Goal: Transaction & Acquisition: Purchase product/service

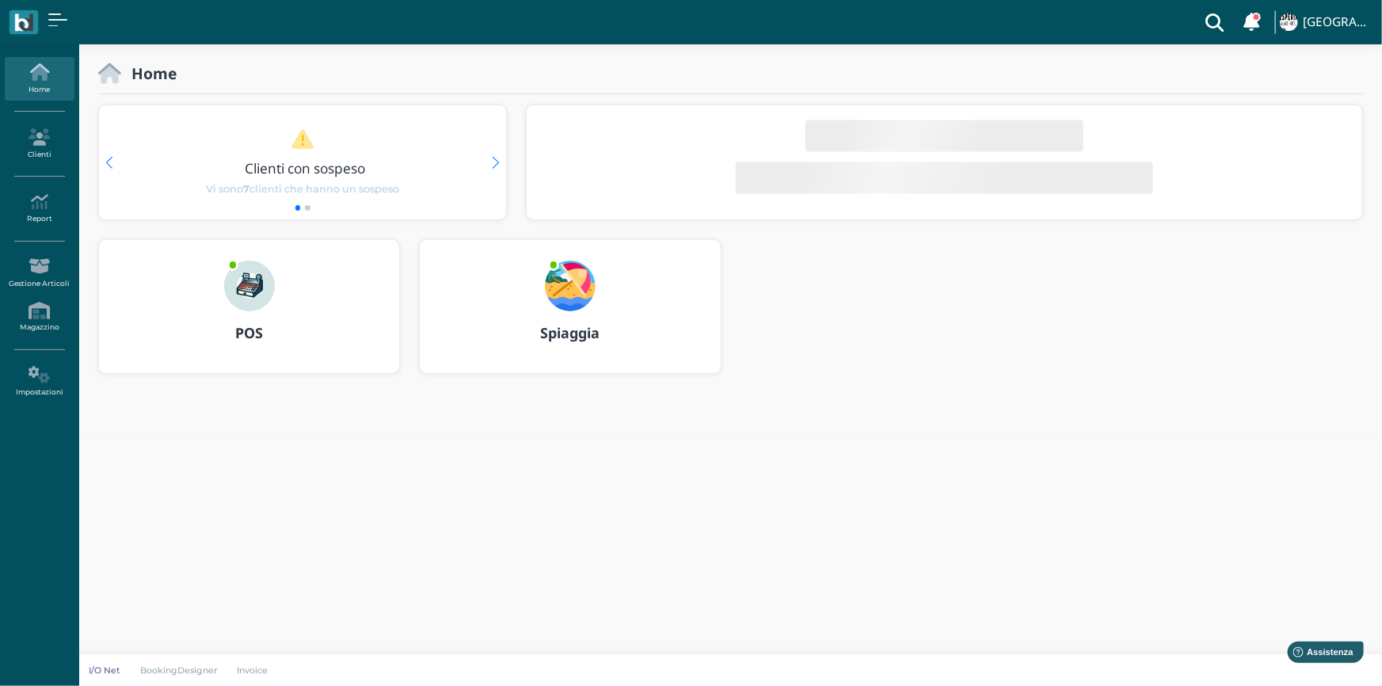
click at [266, 285] on img at bounding box center [249, 286] width 51 height 51
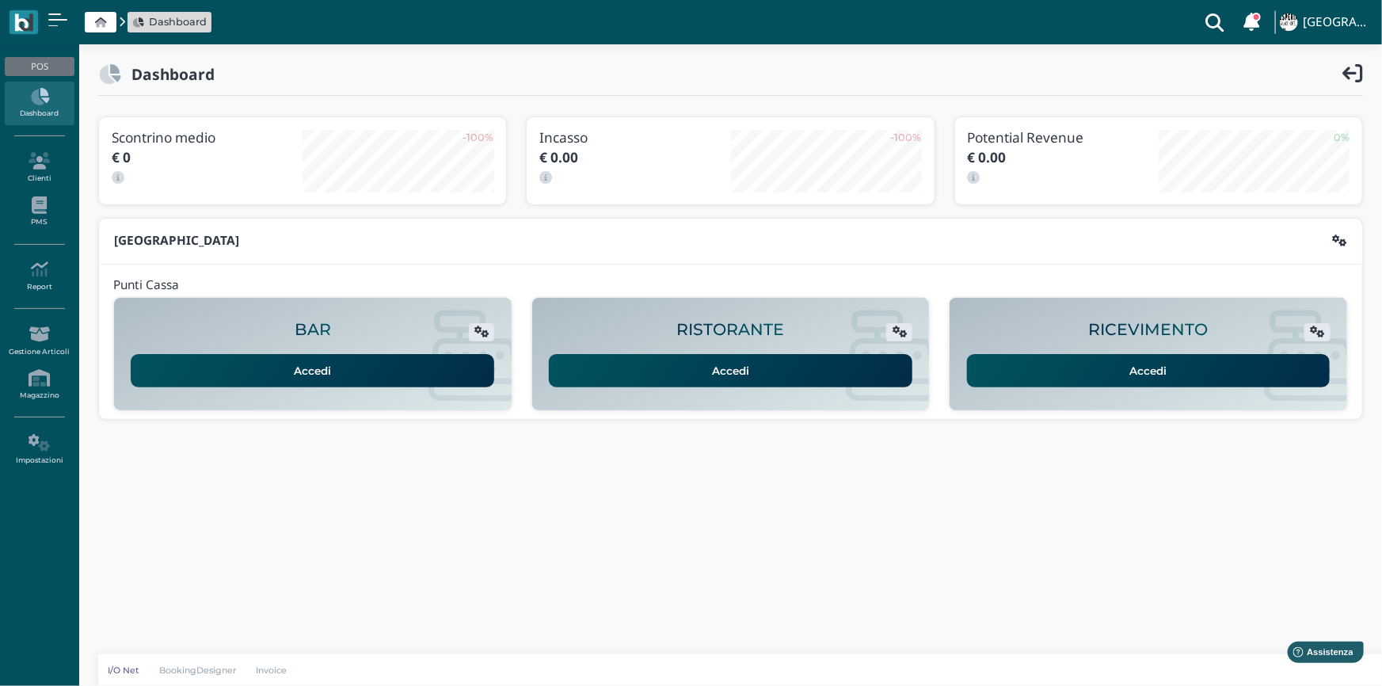
click at [1117, 356] on link "Accedi" at bounding box center [1149, 370] width 364 height 33
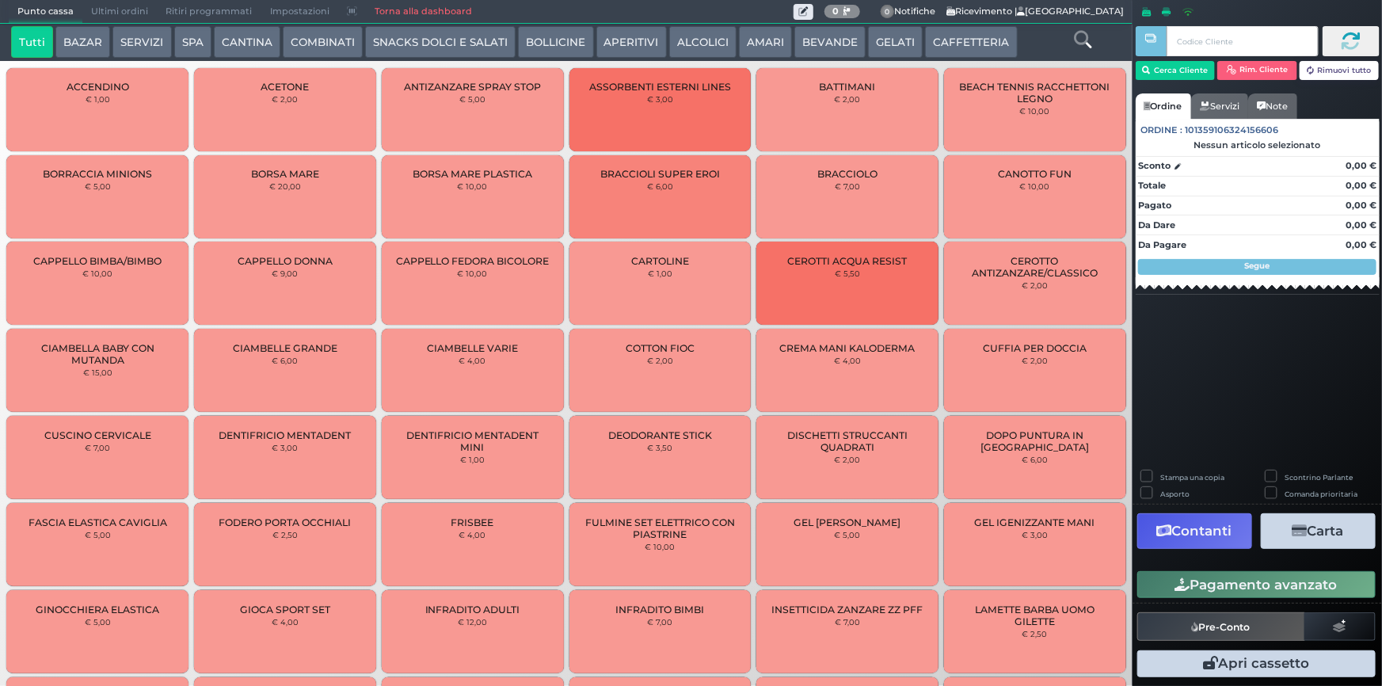
click at [139, 50] on button "SERVIZI" at bounding box center [141, 42] width 59 height 32
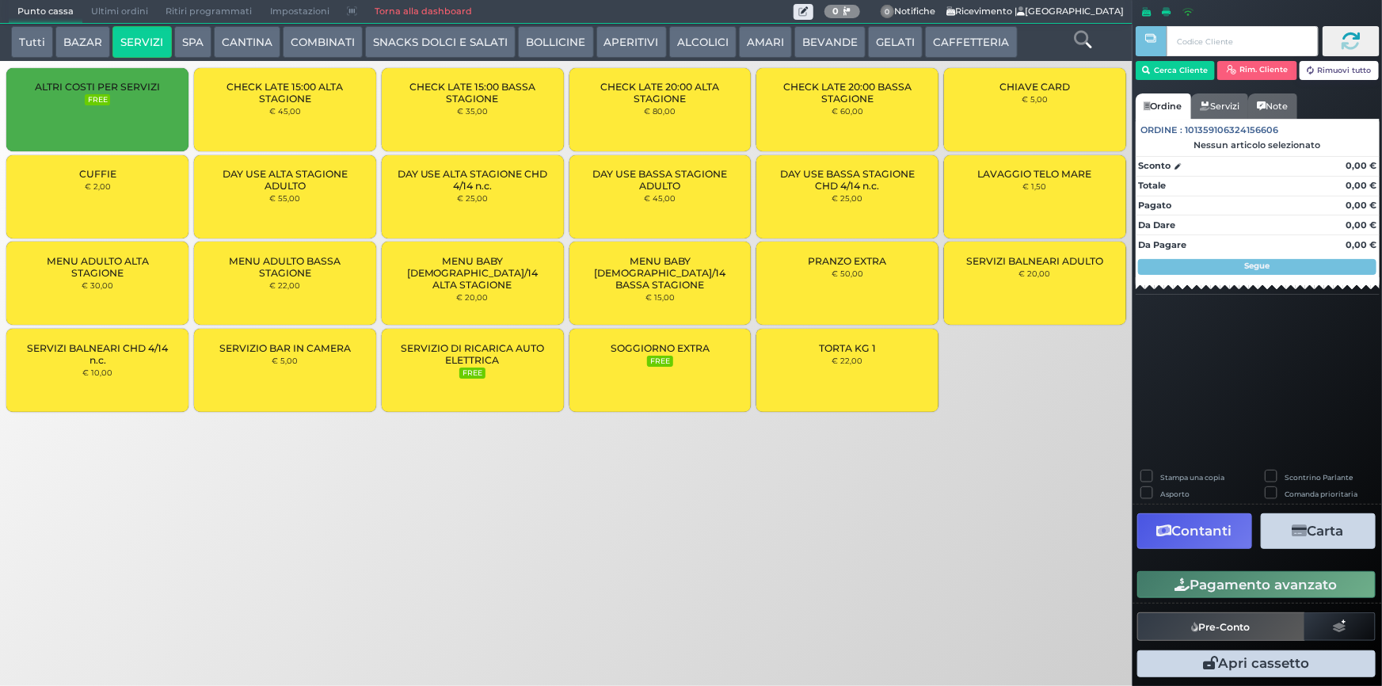
click at [987, 192] on div "LAVAGGIO TELO MARE € 1,50" at bounding box center [1035, 196] width 182 height 83
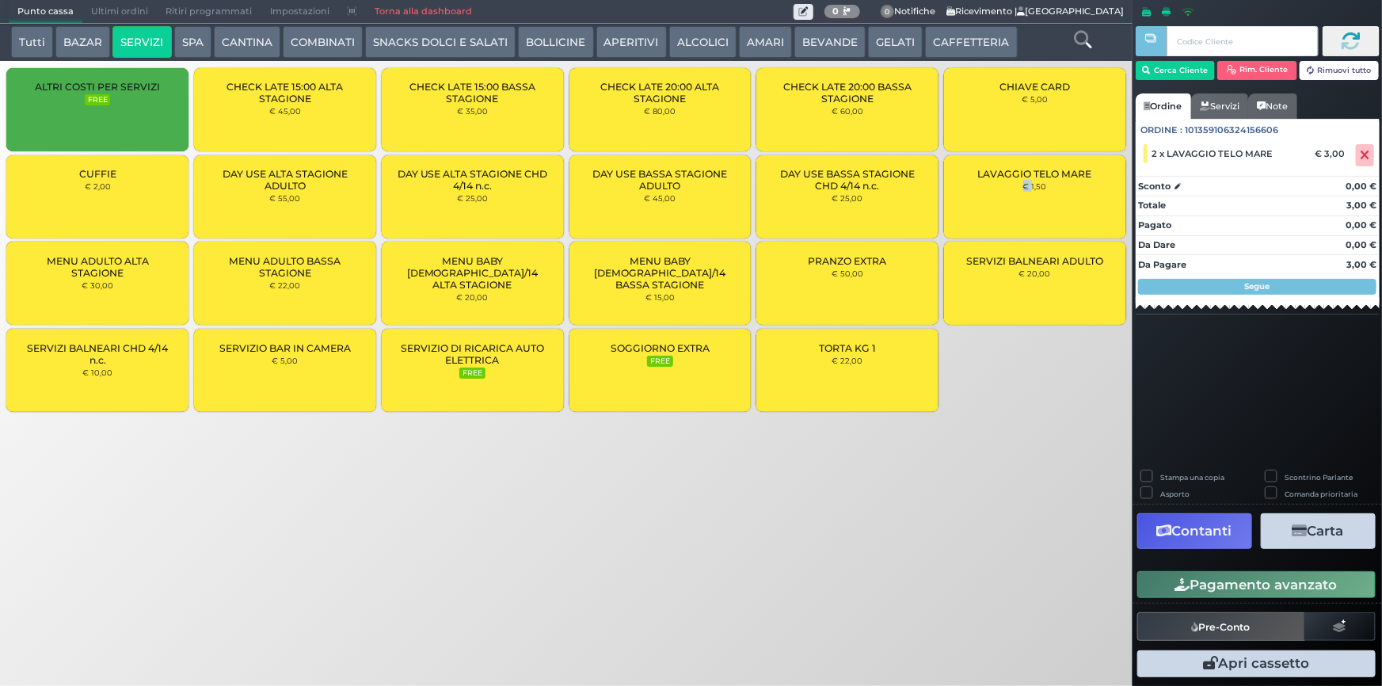
click at [1271, 575] on button "Pagamento avanzato" at bounding box center [1256, 584] width 238 height 27
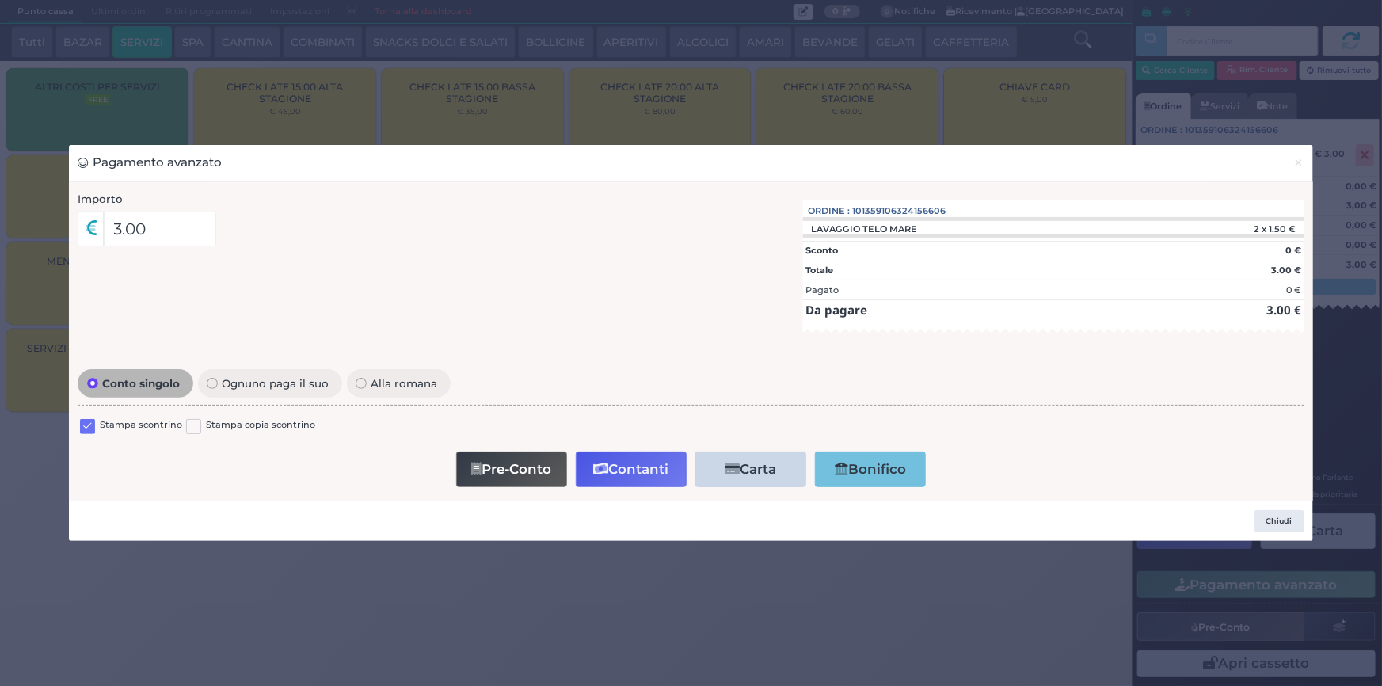
drag, startPoint x: 50, startPoint y: 409, endPoint x: 81, endPoint y: 411, distance: 31.0
click at [73, 411] on div "Pagamento avanzato × Importo 3.00 Importo Totale 3.00 Quote 1 1" at bounding box center [691, 343] width 1382 height 686
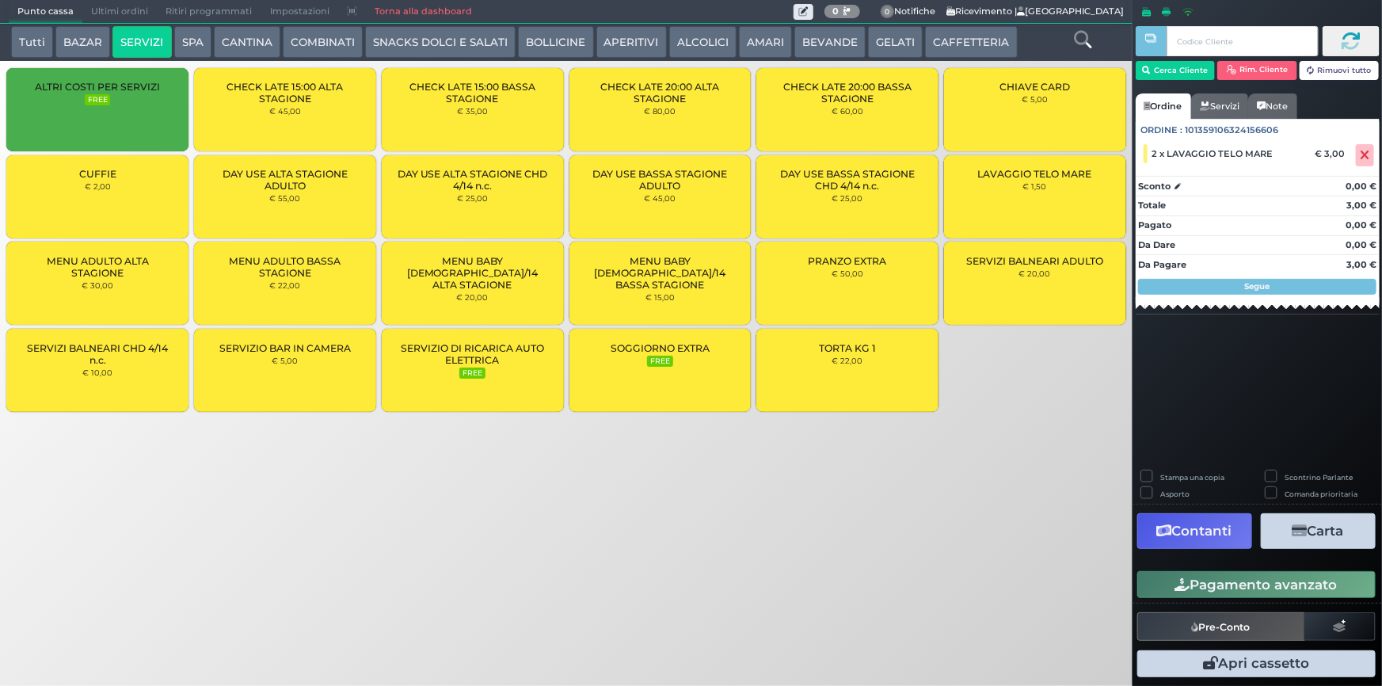
click at [1189, 570] on div "Pagamento avanzato" at bounding box center [1257, 585] width 249 height 36
click at [1194, 588] on button "Pagamento avanzato" at bounding box center [1256, 584] width 238 height 27
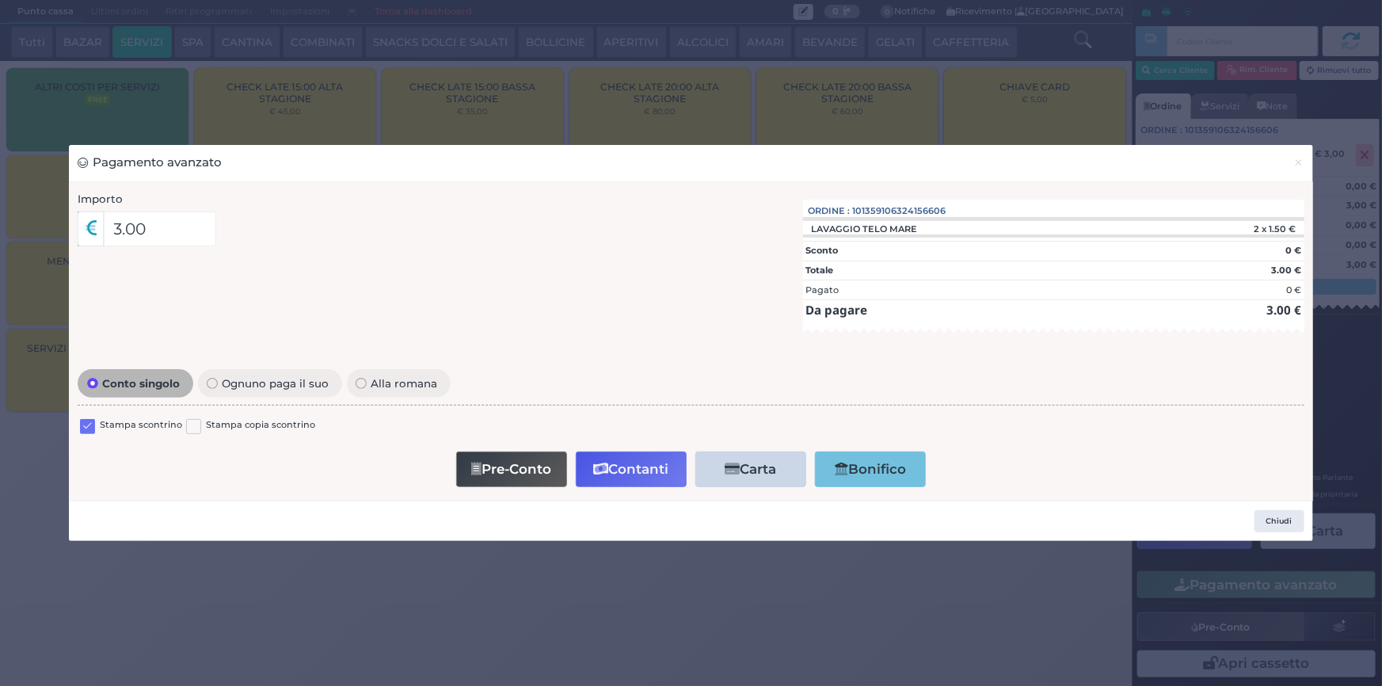
click at [86, 427] on label at bounding box center [87, 426] width 15 height 15
click at [0, 0] on input "checkbox" at bounding box center [0, 0] width 0 height 0
click at [627, 467] on button "Contanti" at bounding box center [631, 469] width 111 height 36
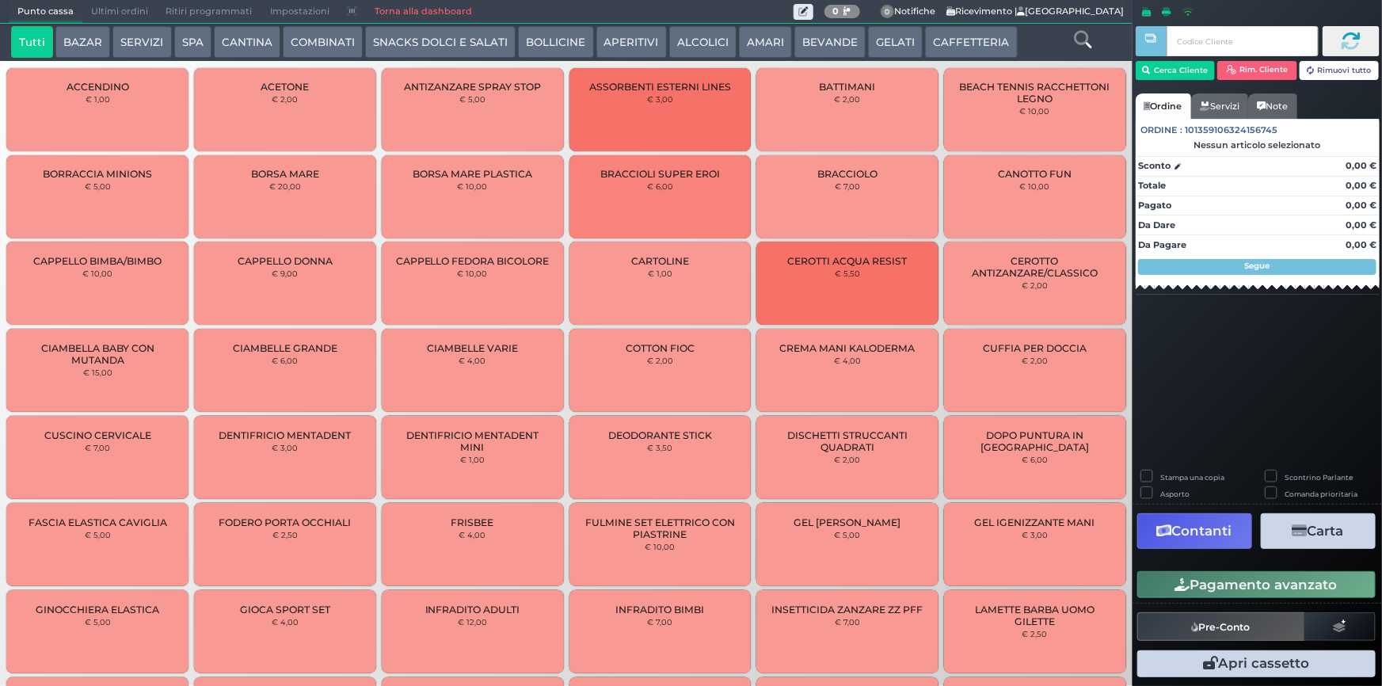
click at [105, 13] on span "Ultimi ordini" at bounding box center [119, 12] width 74 height 22
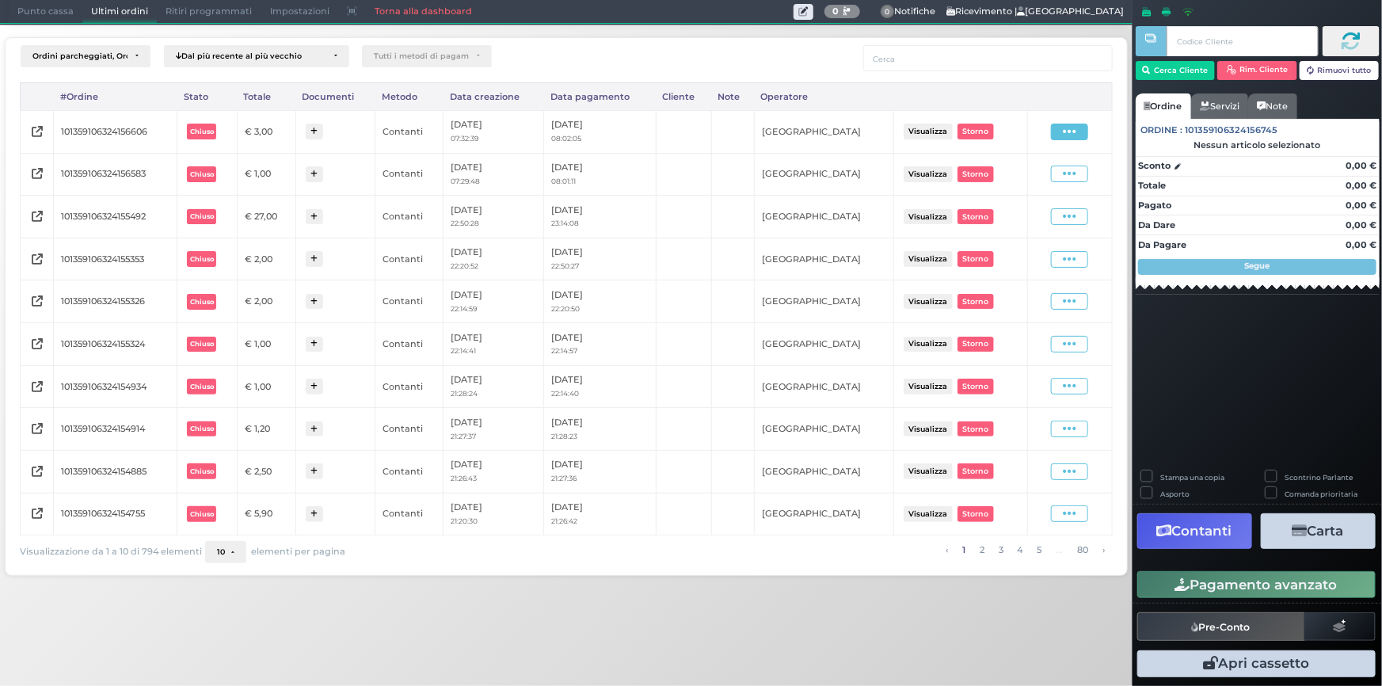
click at [1055, 133] on span at bounding box center [1069, 132] width 37 height 17
click at [1038, 176] on span "Ristampa Pre-Conto" at bounding box center [1034, 177] width 65 height 27
click at [68, 13] on span "Punto cassa" at bounding box center [46, 12] width 74 height 22
